Goal: Transaction & Acquisition: Purchase product/service

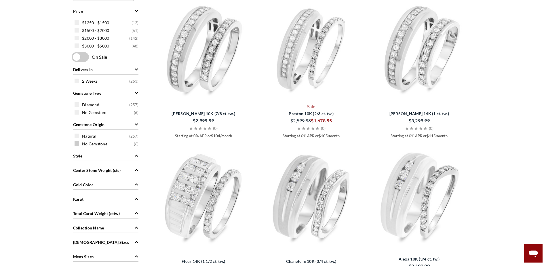
scroll to position [374, 0]
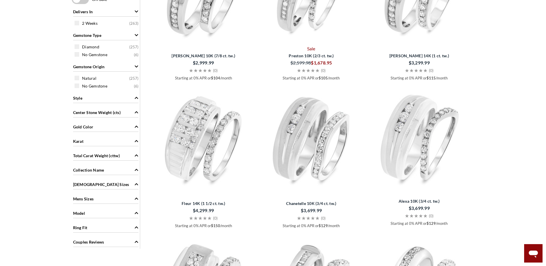
click at [117, 183] on div "Ladies Sizes" at bounding box center [105, 183] width 65 height 11
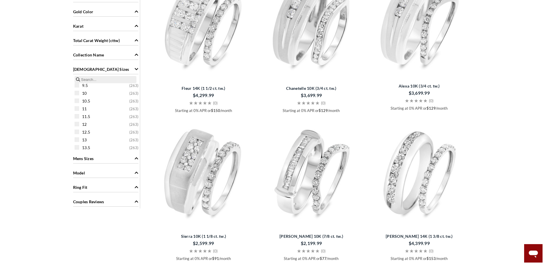
scroll to position [58, 0]
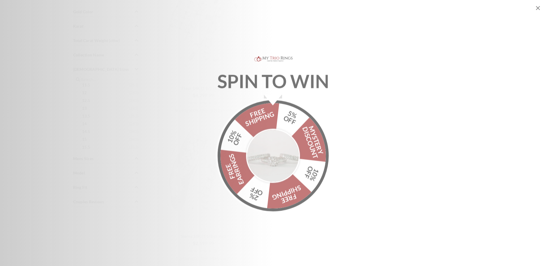
click at [537, 7] on icon "Close popup" at bounding box center [538, 8] width 4 height 4
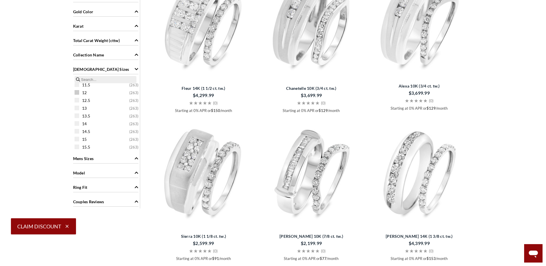
click at [78, 91] on span at bounding box center [77, 92] width 5 height 5
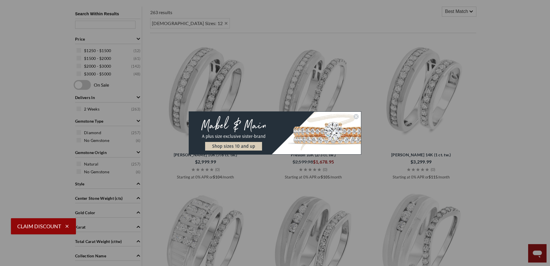
click at [356, 117] on icon "Close dialog" at bounding box center [356, 116] width 2 height 2
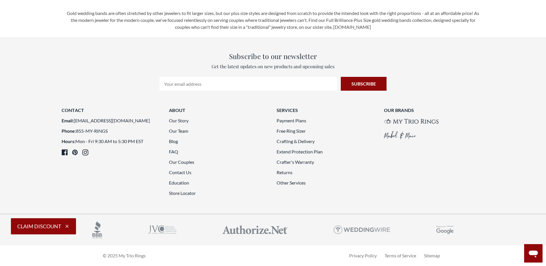
scroll to position [1727, 0]
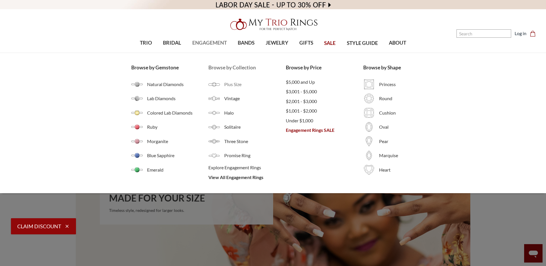
click at [233, 86] on span "Plus Size" at bounding box center [255, 84] width 62 height 7
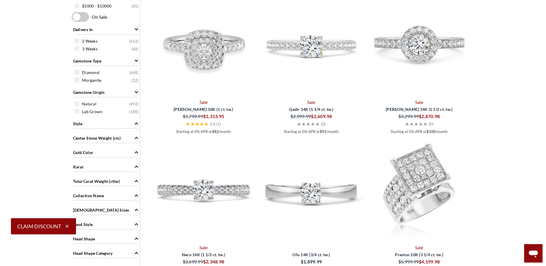
scroll to position [374, 0]
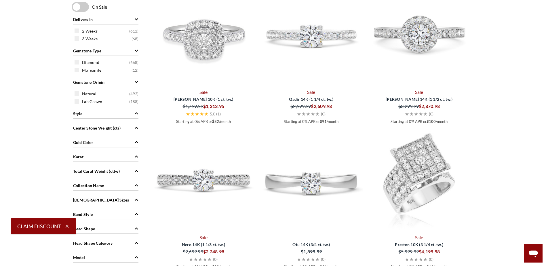
click at [136, 199] on icon "Ladies Sizes" at bounding box center [136, 200] width 3 height 2
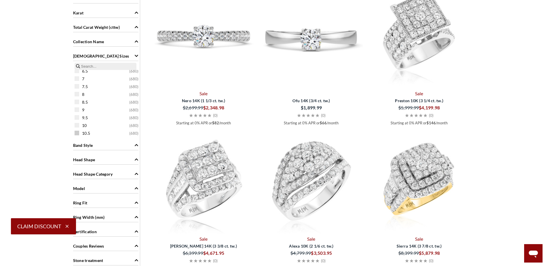
scroll to position [58, 0]
click at [78, 116] on span at bounding box center [77, 118] width 5 height 5
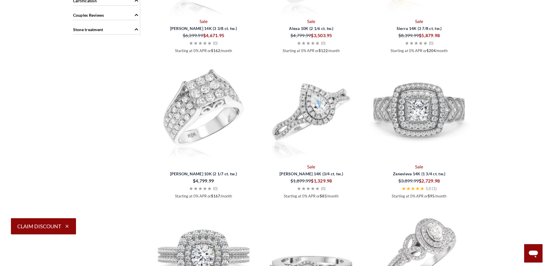
scroll to position [835, 0]
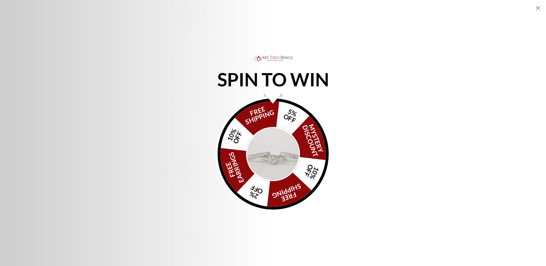
click at [538, 9] on icon "Close popup" at bounding box center [538, 8] width 4 height 4
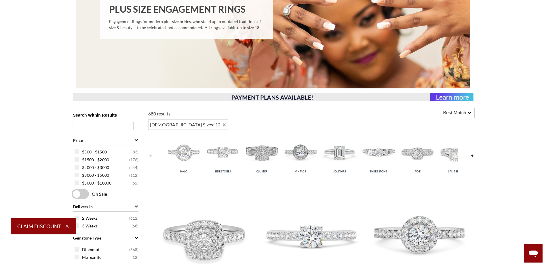
scroll to position [202, 0]
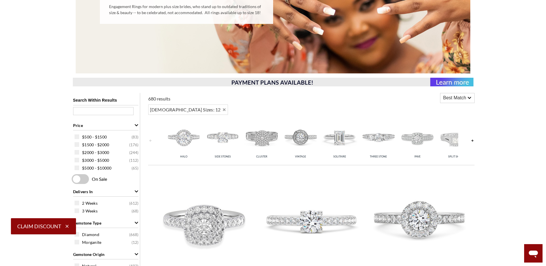
click at [342, 135] on img at bounding box center [339, 137] width 36 height 36
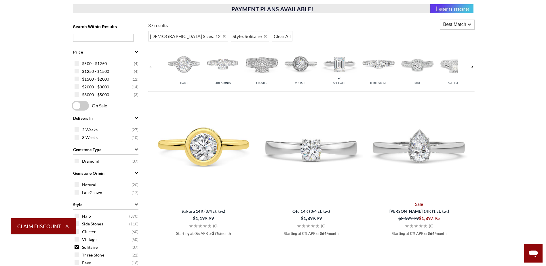
scroll to position [173, 0]
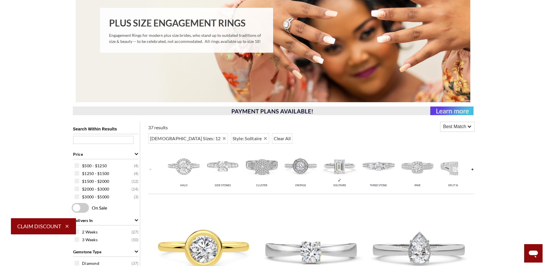
click at [306, 165] on img at bounding box center [301, 166] width 36 height 36
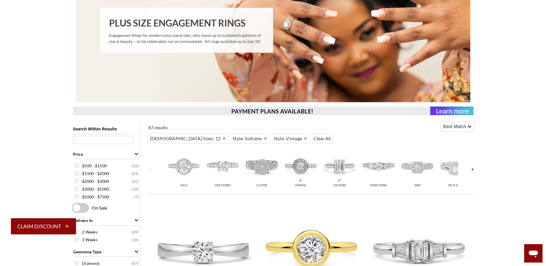
click at [339, 165] on img at bounding box center [339, 166] width 36 height 36
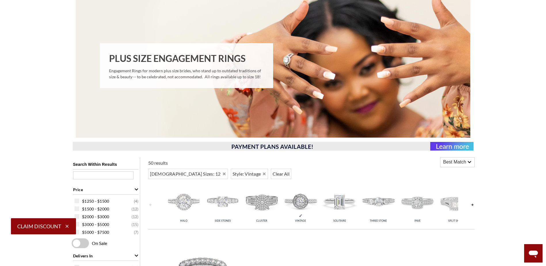
scroll to position [173, 0]
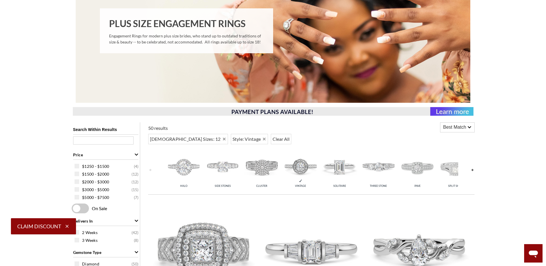
click at [452, 170] on img at bounding box center [456, 167] width 36 height 36
click at [306, 166] on img at bounding box center [301, 167] width 36 height 36
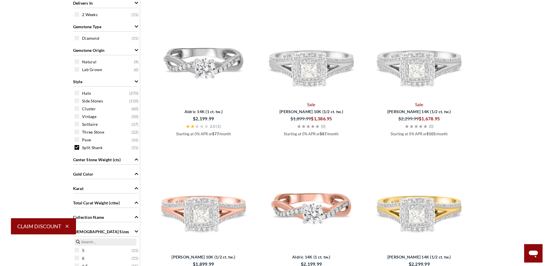
scroll to position [288, 0]
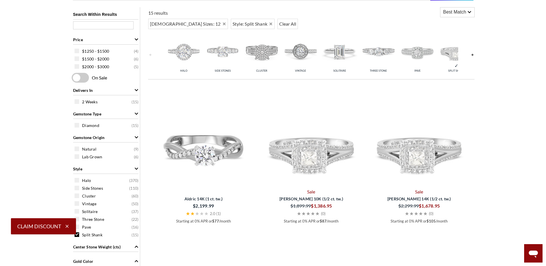
click at [473, 55] on link at bounding box center [472, 55] width 5 height 46
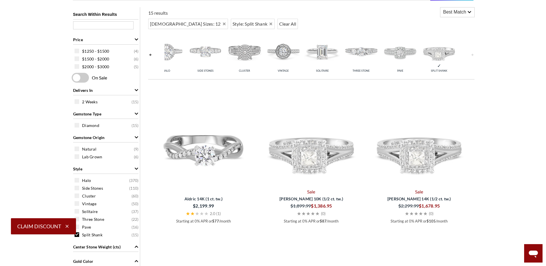
scroll to position [0, 18]
click at [435, 53] on img at bounding box center [439, 51] width 36 height 36
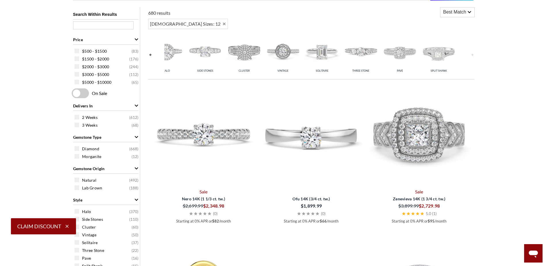
click at [153, 56] on div "Halo Side Stones Cluster Vintage Solitaire Three Stone Pave Split Shank" at bounding box center [311, 55] width 326 height 46
click at [150, 53] on link at bounding box center [150, 55] width 5 height 46
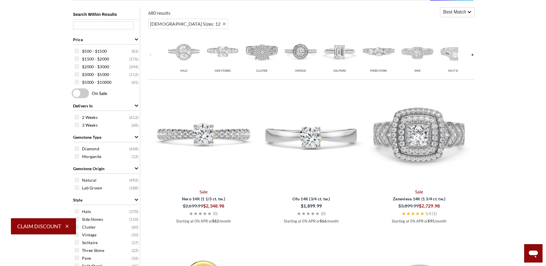
click at [176, 52] on img at bounding box center [184, 51] width 36 height 36
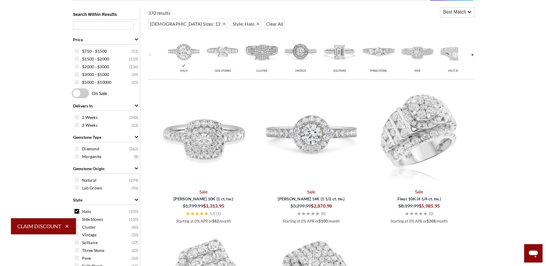
scroll to position [115, 0]
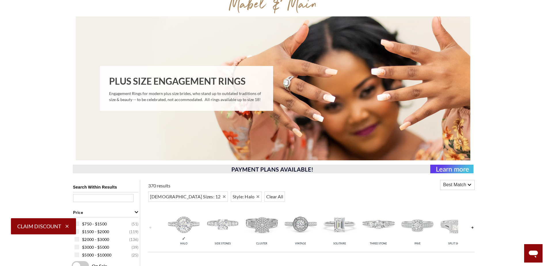
click at [459, 182] on span "Best Match" at bounding box center [454, 184] width 23 height 7
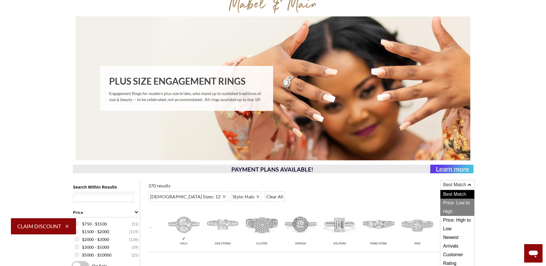
click at [458, 207] on span "Price: Low to High" at bounding box center [457, 207] width 34 height 17
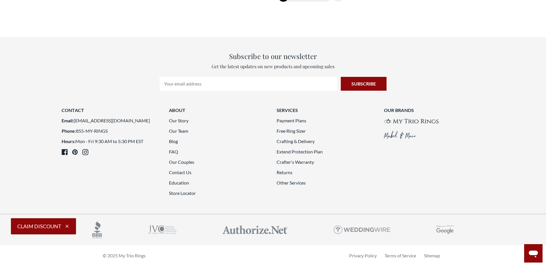
scroll to position [1640, 0]
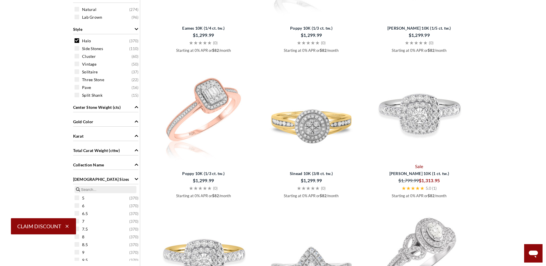
scroll to position [461, 0]
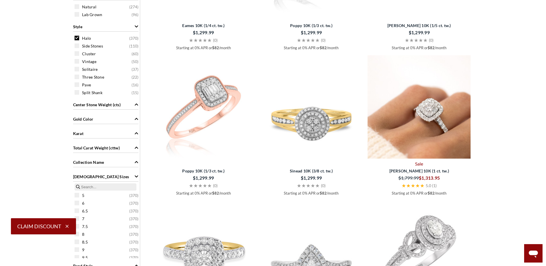
click at [427, 111] on img at bounding box center [419, 106] width 103 height 103
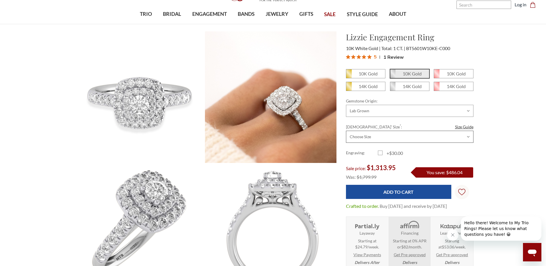
click at [366, 135] on select "Choose Size 5.00 5.25 5.50 5.75 6.00 6.25 6.50 6.75 7.00 7.25 7.50 7.75 8.00 8.…" at bounding box center [409, 137] width 127 height 12
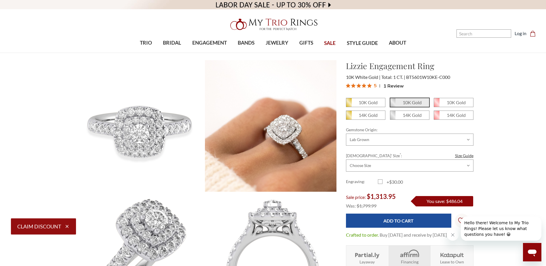
click at [67, 224] on icon "button" at bounding box center [66, 226] width 5 height 5
click at [428, 161] on select "Choose Size 5.00 5.25 5.50 5.75 6.00 6.25 6.50 6.75 7.00 7.25 7.50 7.75 8.00 8.…" at bounding box center [409, 165] width 127 height 12
select select "18781510"
click at [346, 159] on select "Choose Size 5.00 5.25 5.50 5.75 6.00 6.25 6.50 6.75 7.00 7.25 7.50 7.75 8.00 8.…" at bounding box center [409, 165] width 127 height 12
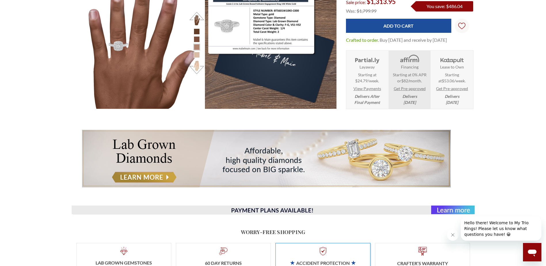
scroll to position [259, 0]
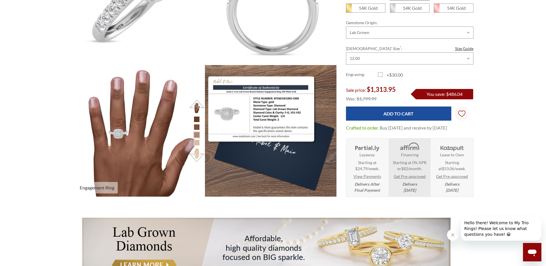
click at [196, 142] on li at bounding box center [197, 143] width 6 height 6
click at [197, 151] on button at bounding box center [197, 155] width 16 height 16
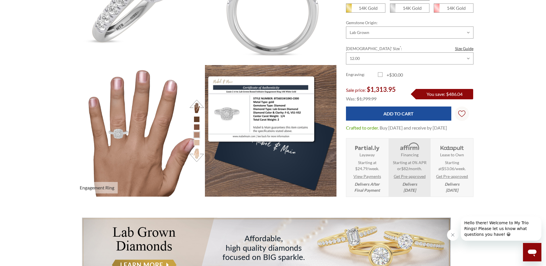
click at [197, 152] on button at bounding box center [197, 155] width 16 height 16
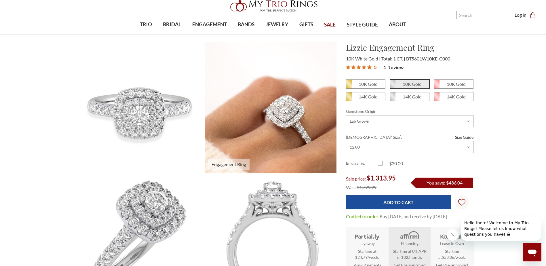
scroll to position [29, 0]
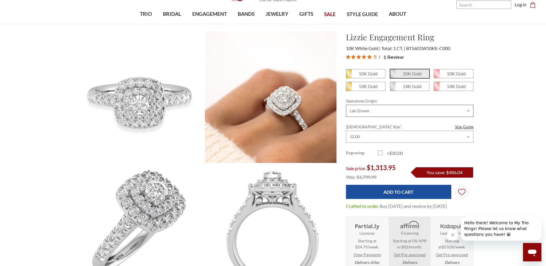
click at [374, 112] on select "Choose Options Natural Lab Grown" at bounding box center [409, 111] width 127 height 12
select select "18781143"
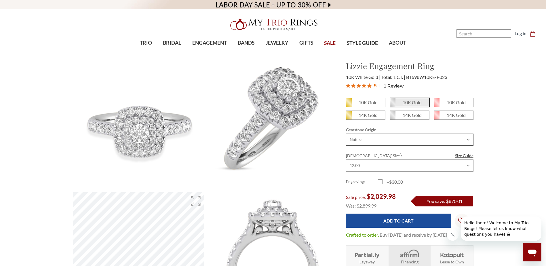
click at [372, 134] on select "Choose Options Natural Lab Grown" at bounding box center [409, 140] width 127 height 12
select select "20671329"
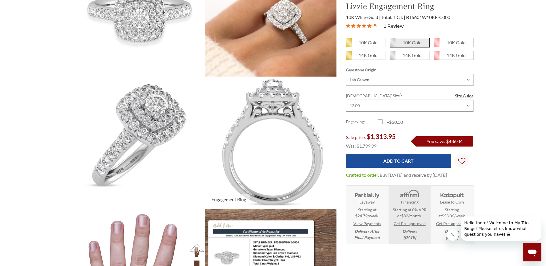
scroll to position [58, 0]
